Goal: Use online tool/utility

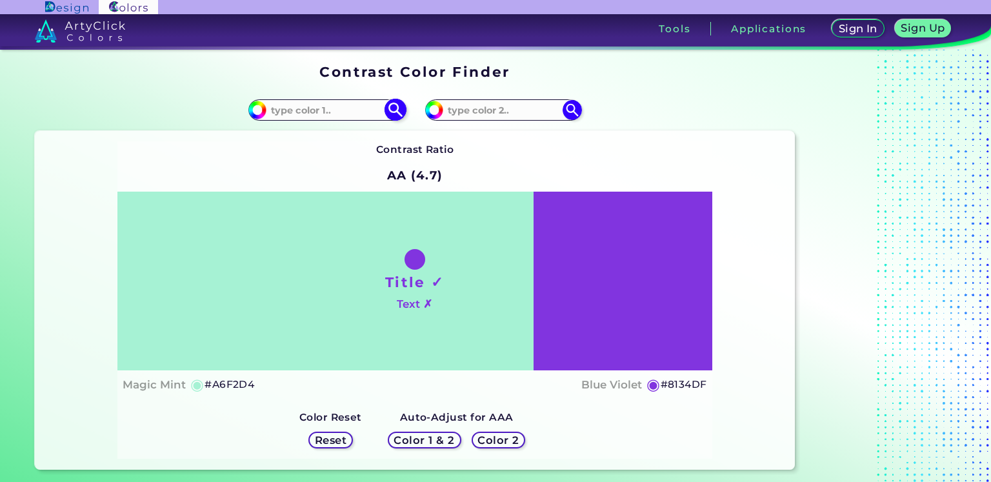
click at [347, 115] on input at bounding box center [326, 109] width 120 height 17
type input "#303948"
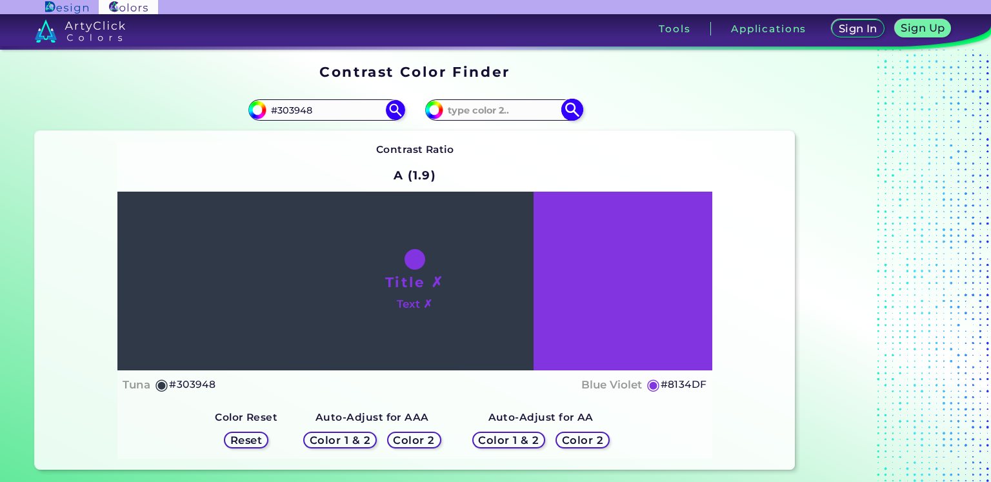
click at [498, 113] on input at bounding box center [503, 109] width 120 height 17
type input "@"
type input "#303948"
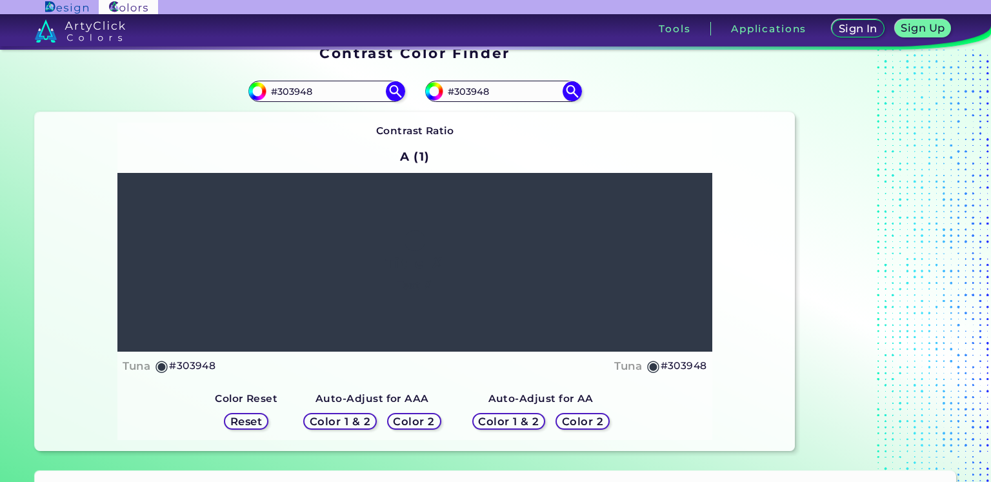
scroll to position [194, 0]
